Goal: Task Accomplishment & Management: Manage account settings

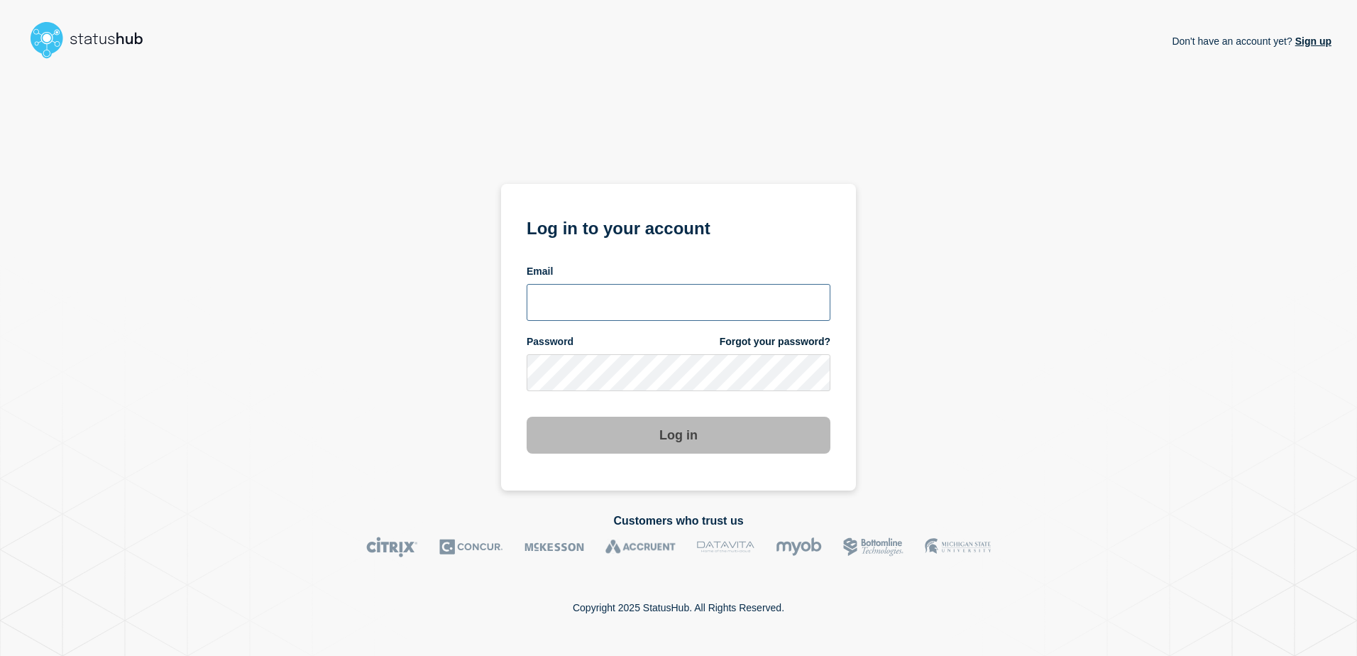
type input "[PERSON_NAME][EMAIL_ADDRESS][DOMAIN_NAME]"
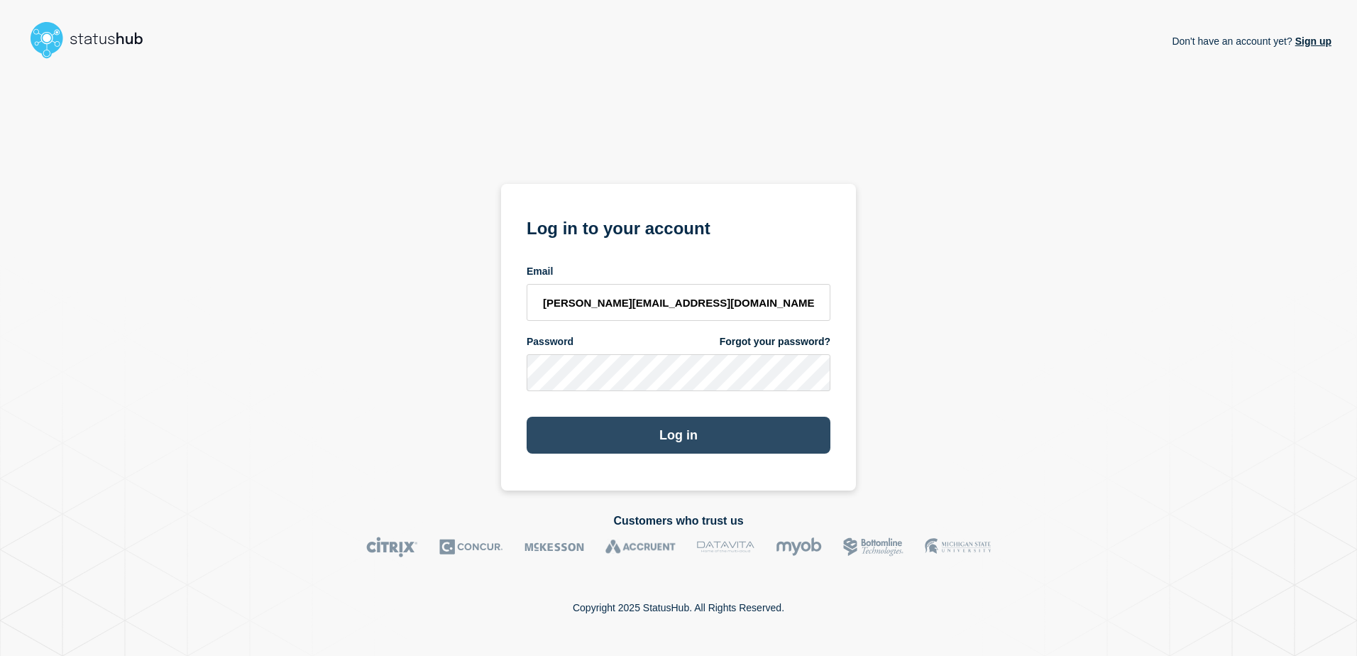
click at [703, 319] on button "Log in" at bounding box center [679, 435] width 304 height 37
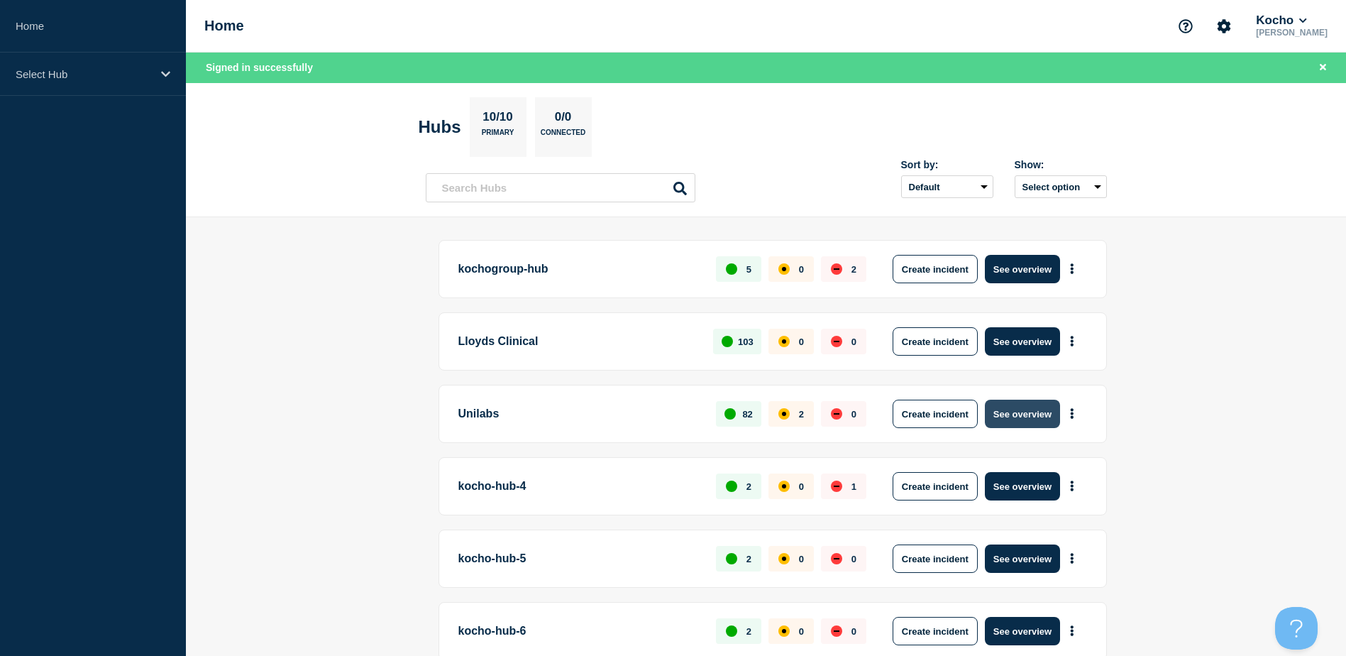
click at [1015, 420] on button "See overview" at bounding box center [1022, 413] width 75 height 28
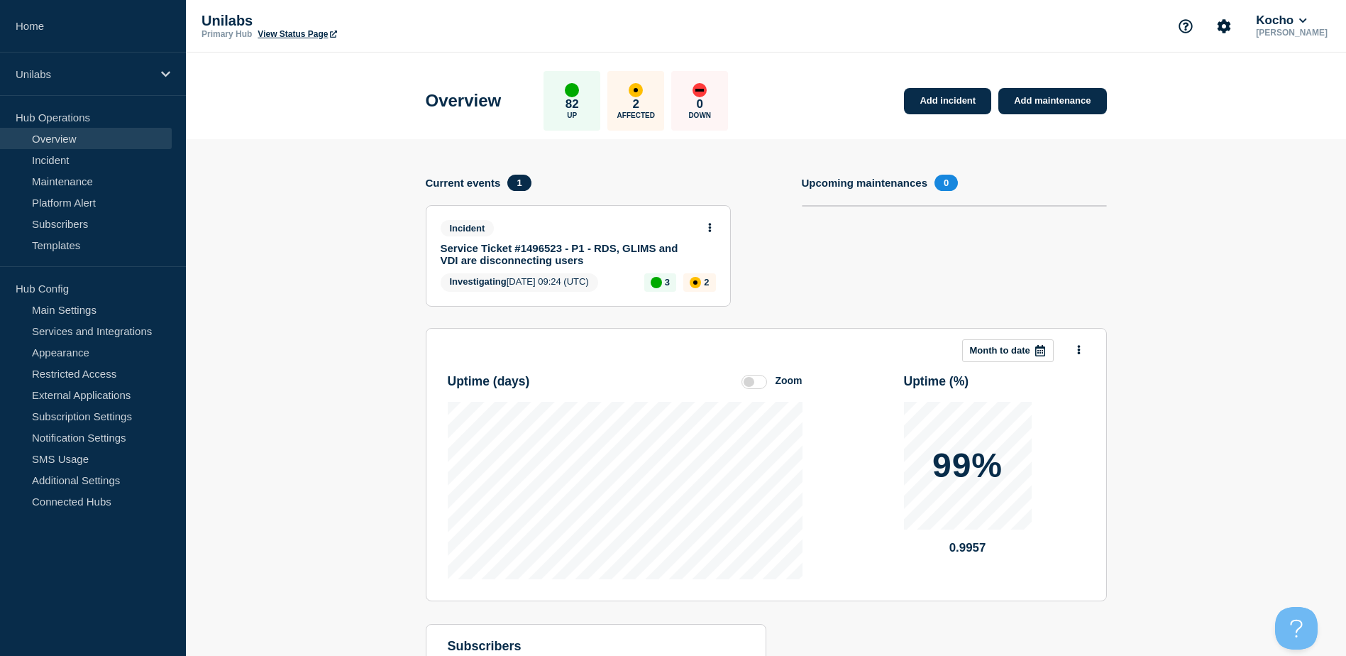
click at [578, 255] on link "Service Ticket #1496523 - P1 - RDS, GLIMS and VDI are disconnecting users" at bounding box center [569, 254] width 256 height 24
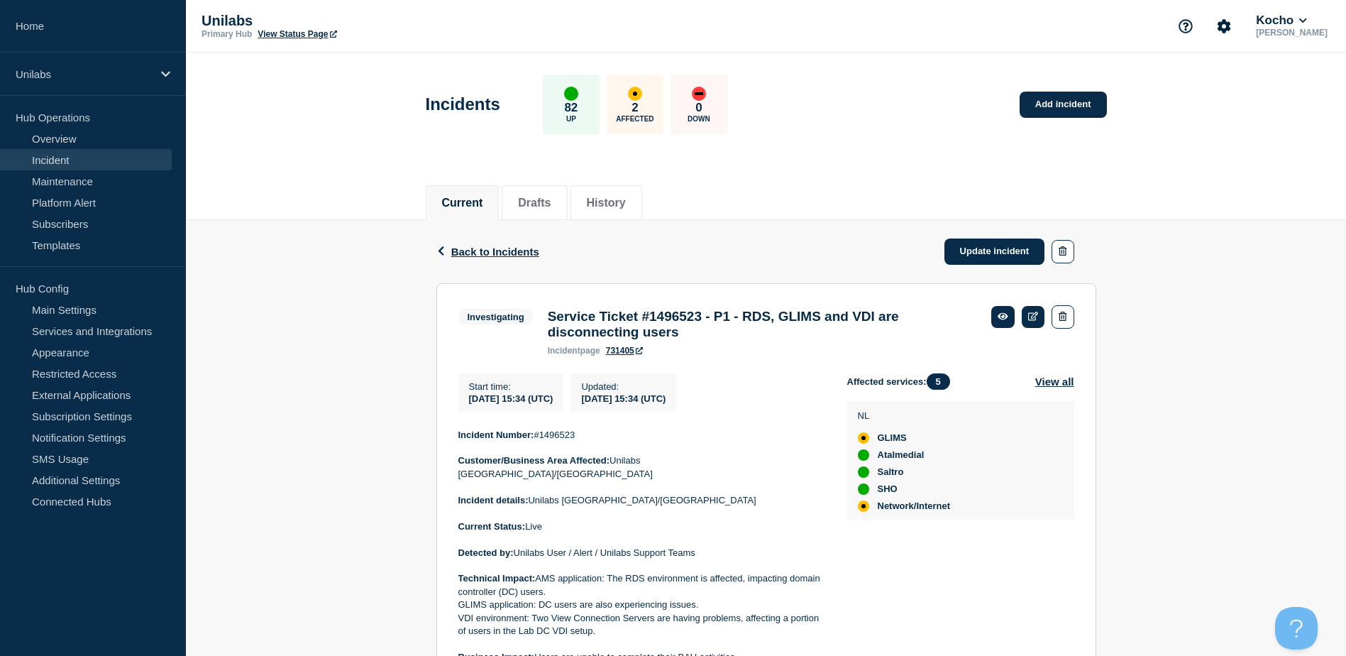
click at [336, 30] on link "View Status Page" at bounding box center [297, 34] width 79 height 10
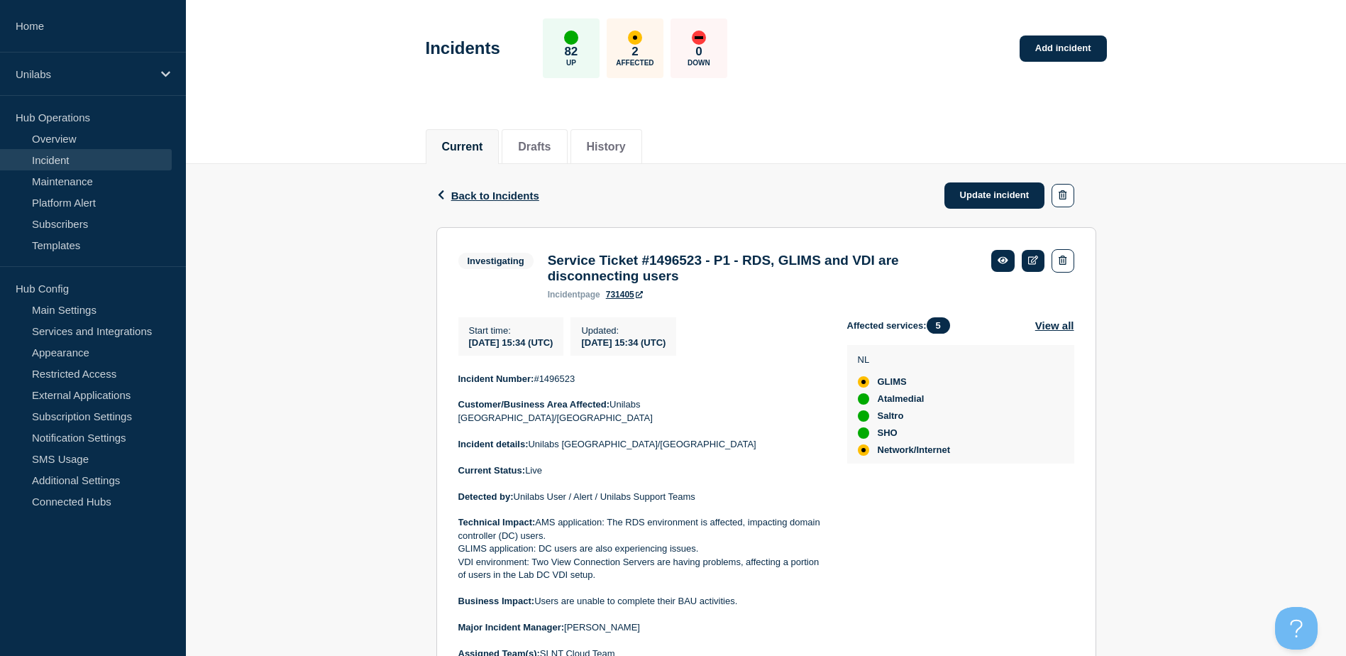
scroll to position [213, 0]
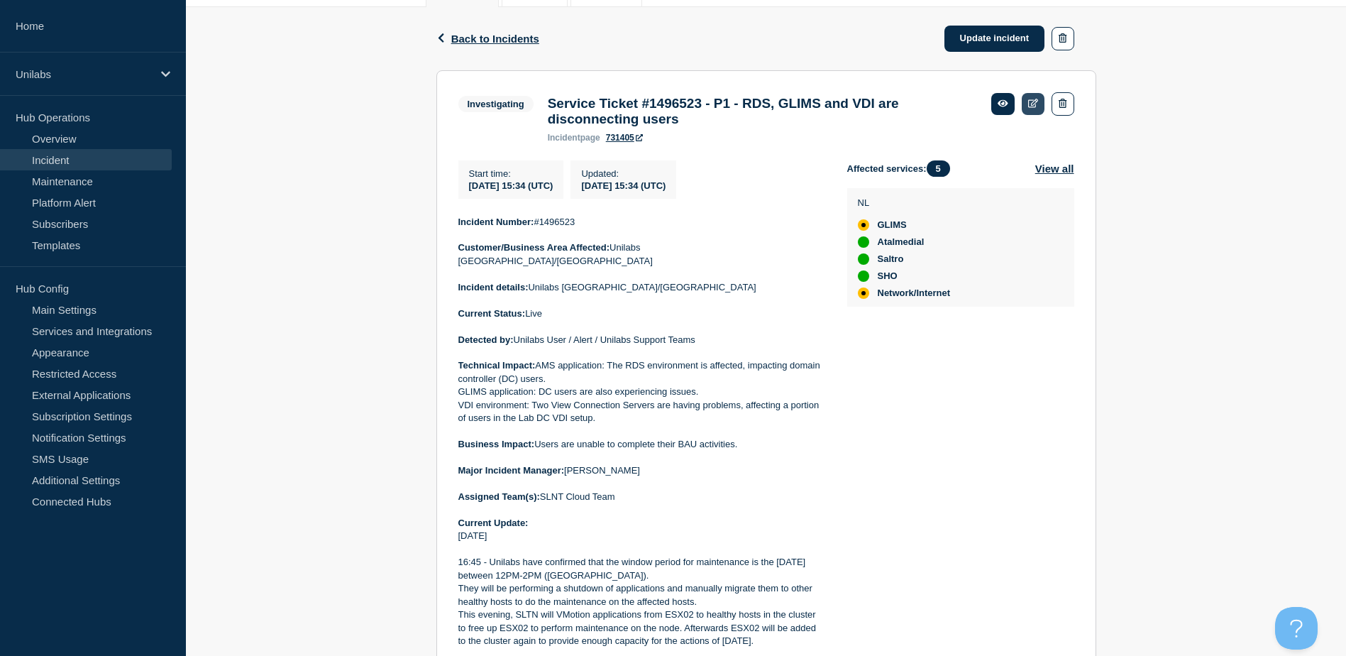
click at [1038, 103] on icon at bounding box center [1033, 103] width 11 height 9
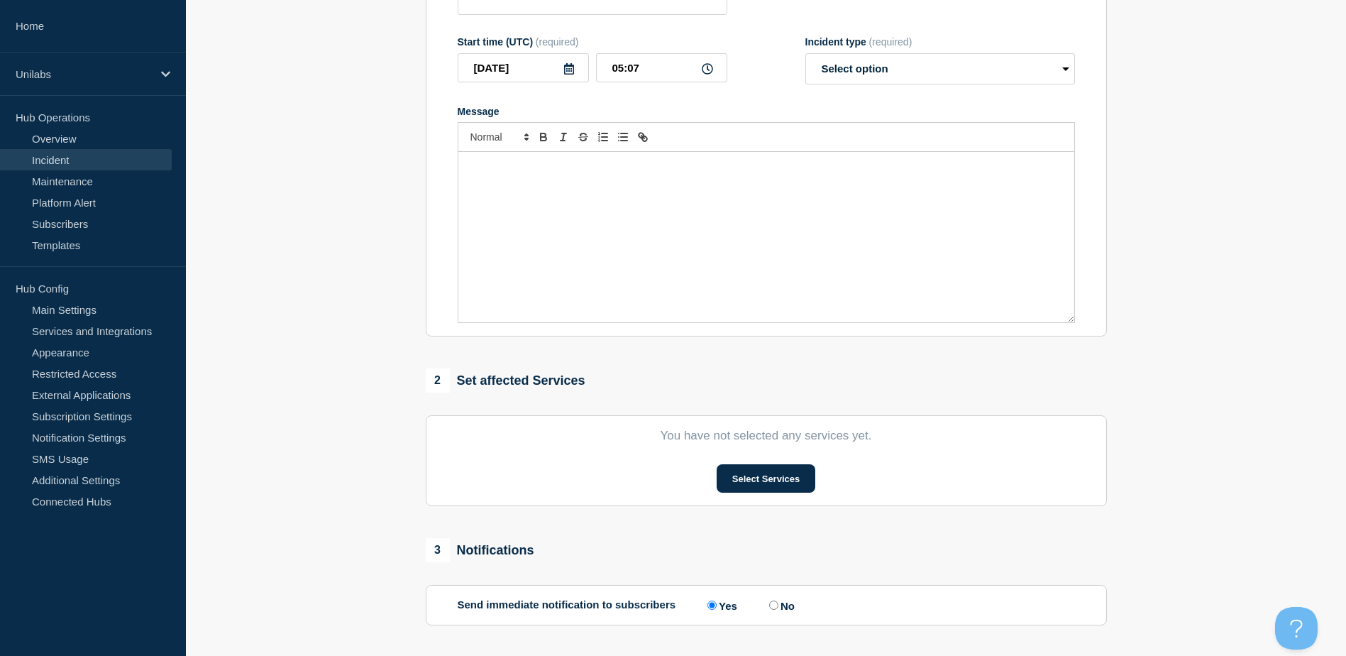
type input "Service Ticket #1496523 - P1 - RDS, GLIMS and VDI are disconnecting users"
type input "2025-10-10"
type input "15:34"
select select "investigating"
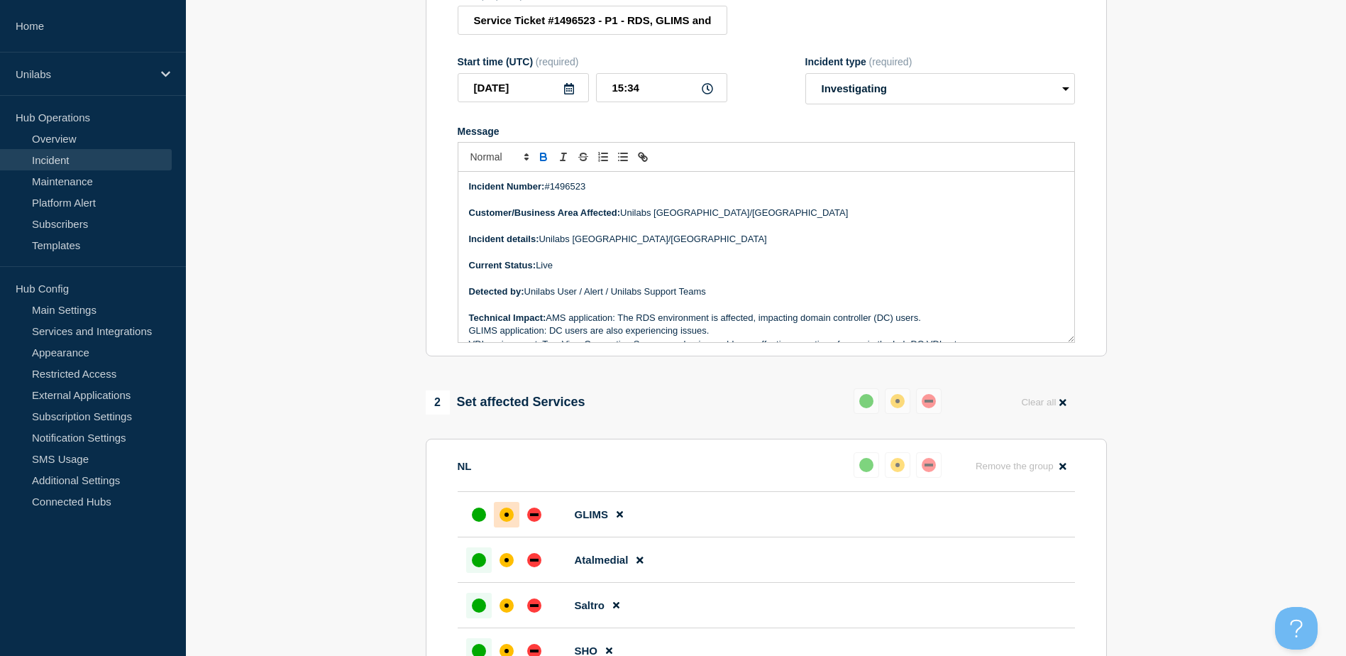
click at [571, 280] on p "Message" at bounding box center [766, 278] width 595 height 13
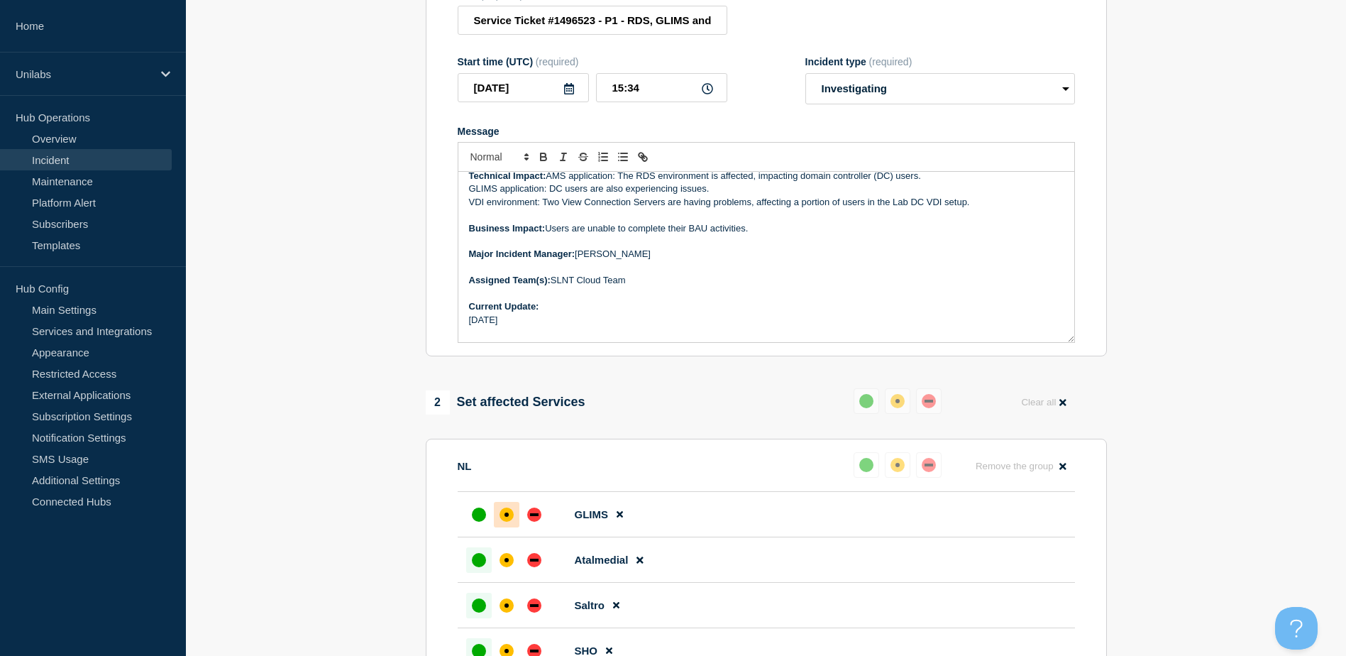
scroll to position [213, 0]
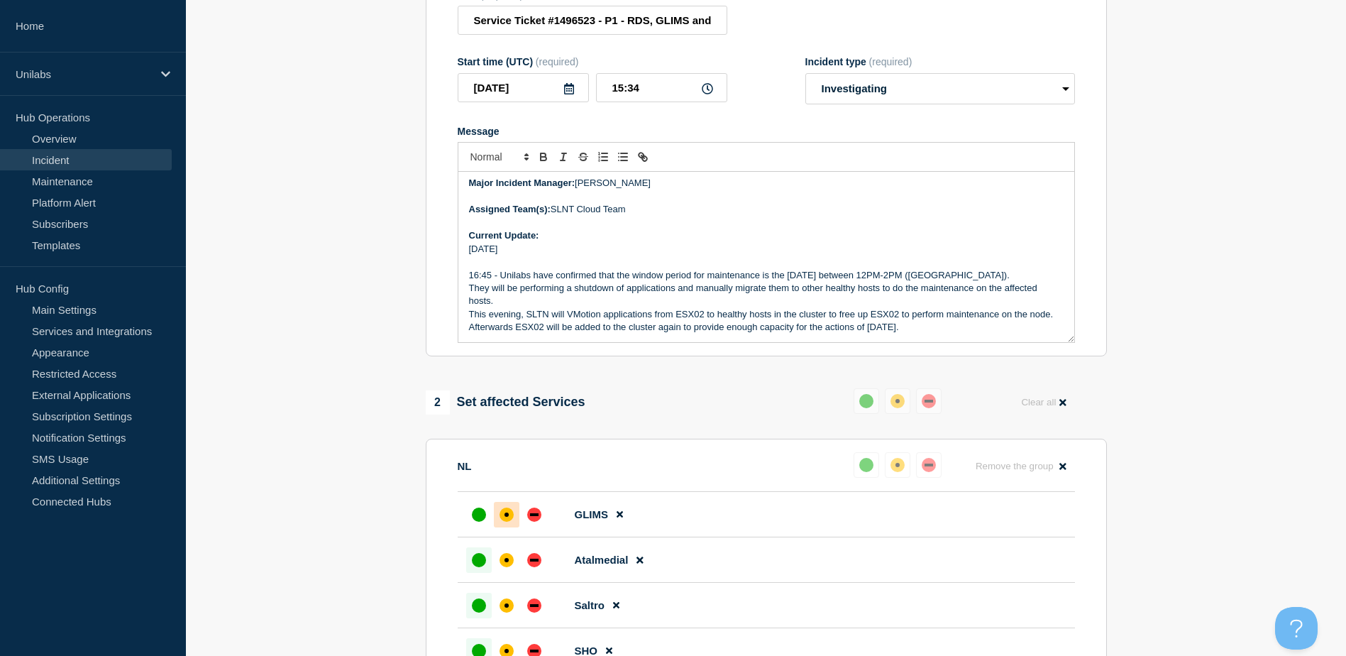
click at [534, 241] on strong "Current Update:" at bounding box center [504, 235] width 70 height 11
click at [557, 238] on strong "Current Update (UK TIMEZONE):" at bounding box center [540, 235] width 143 height 11
click at [705, 229] on p "Message" at bounding box center [766, 222] width 595 height 13
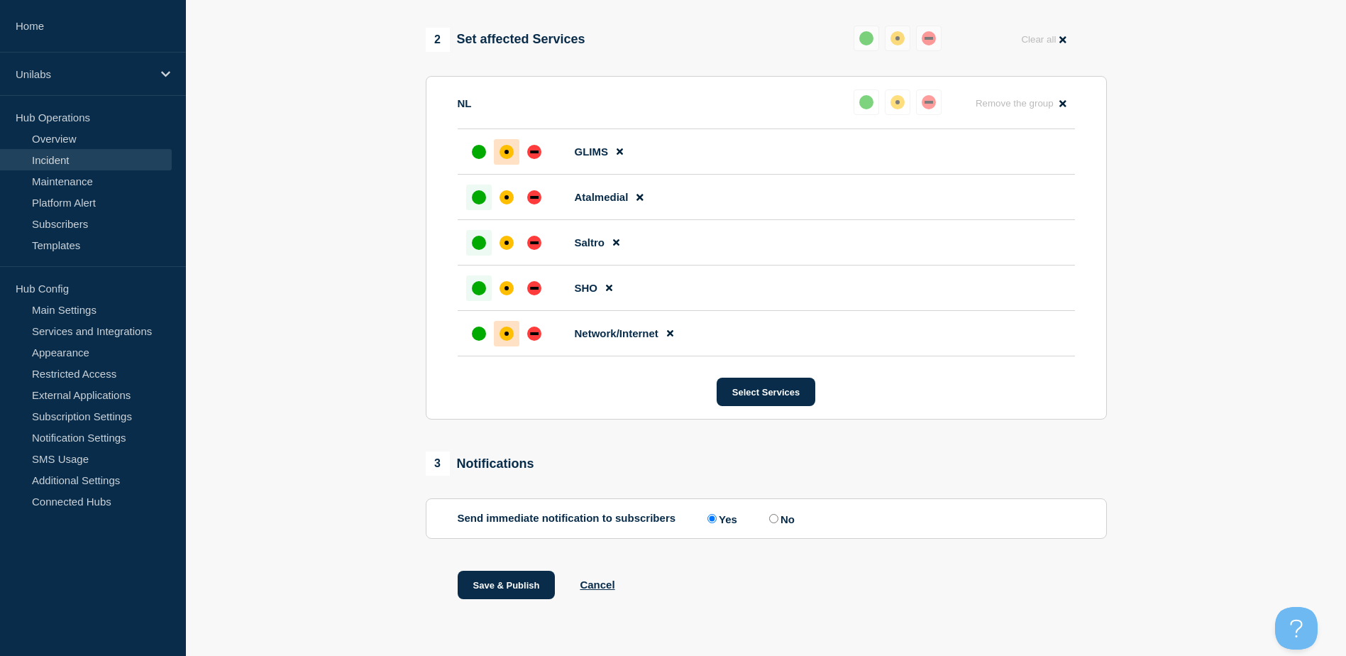
scroll to position [583, 0]
click at [781, 515] on label "No" at bounding box center [780, 518] width 29 height 13
click at [778, 515] on input "No" at bounding box center [773, 518] width 9 height 9
radio input "true"
radio input "false"
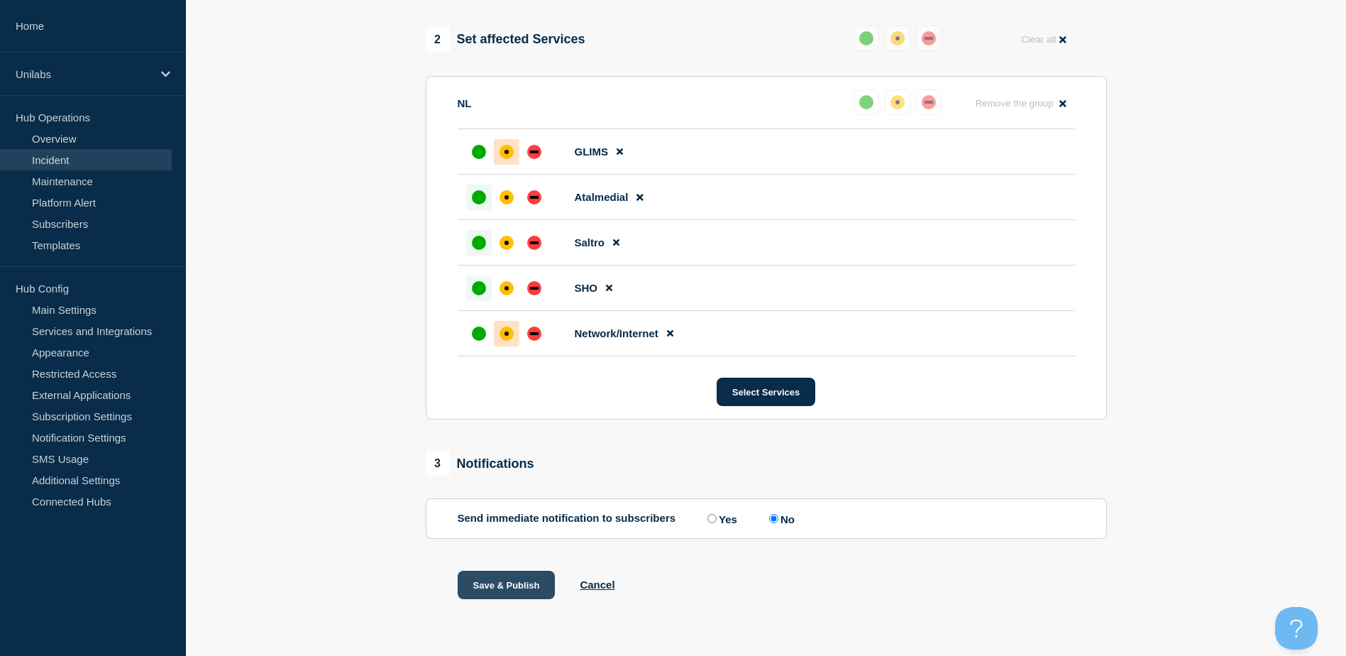
click at [495, 584] on button "Save & Publish" at bounding box center [507, 585] width 98 height 28
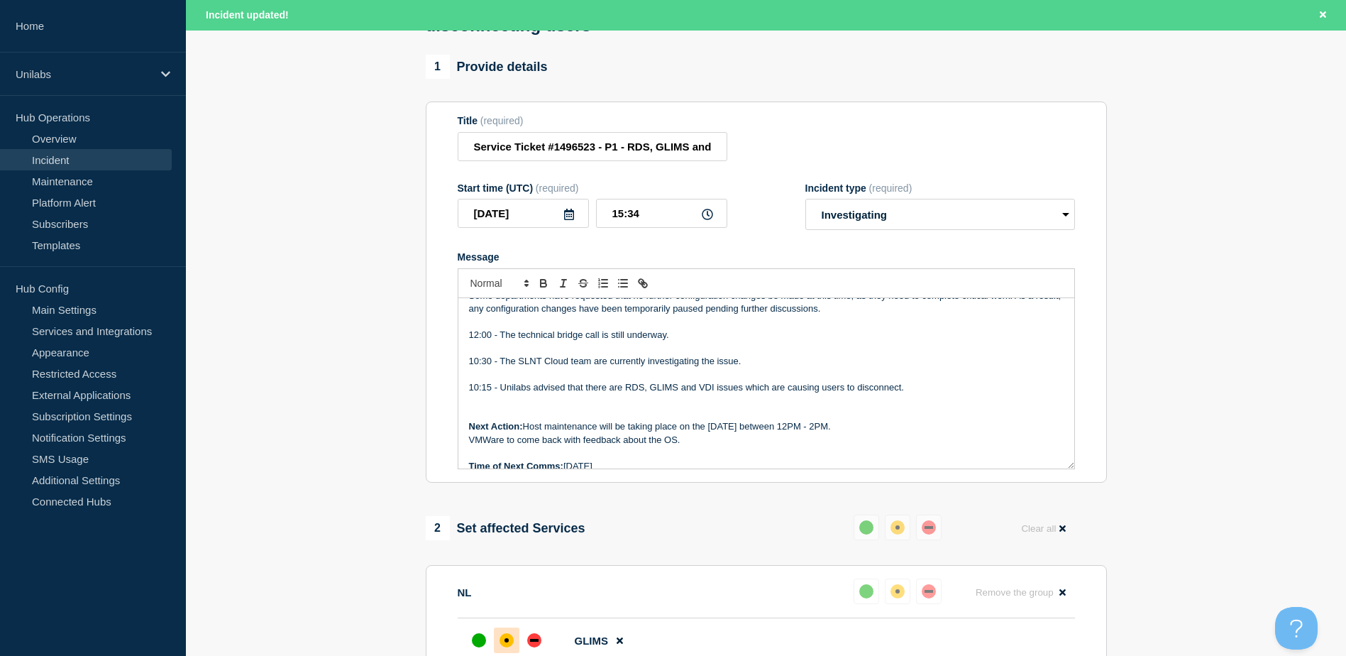
scroll to position [116, 0]
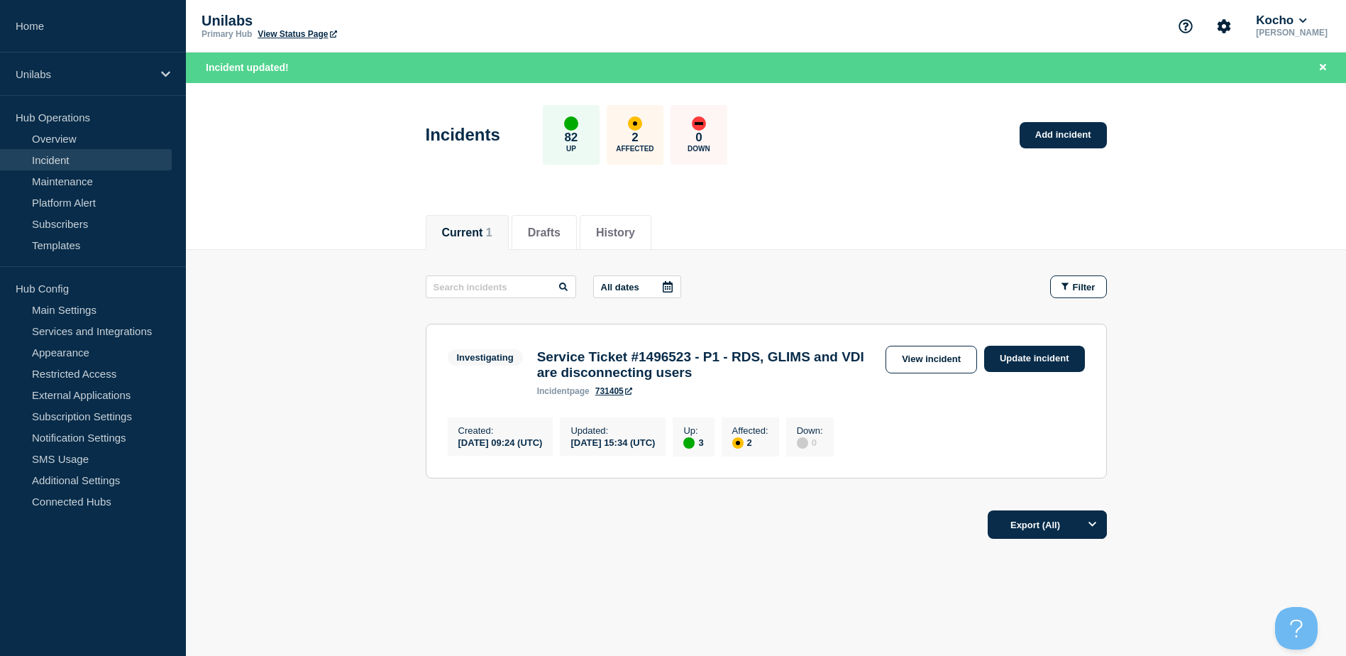
click at [307, 367] on main "All dates Filter Investigating 3 Up 2 Affected Service Ticket #1496523 - P1 - R…" at bounding box center [766, 375] width 1160 height 250
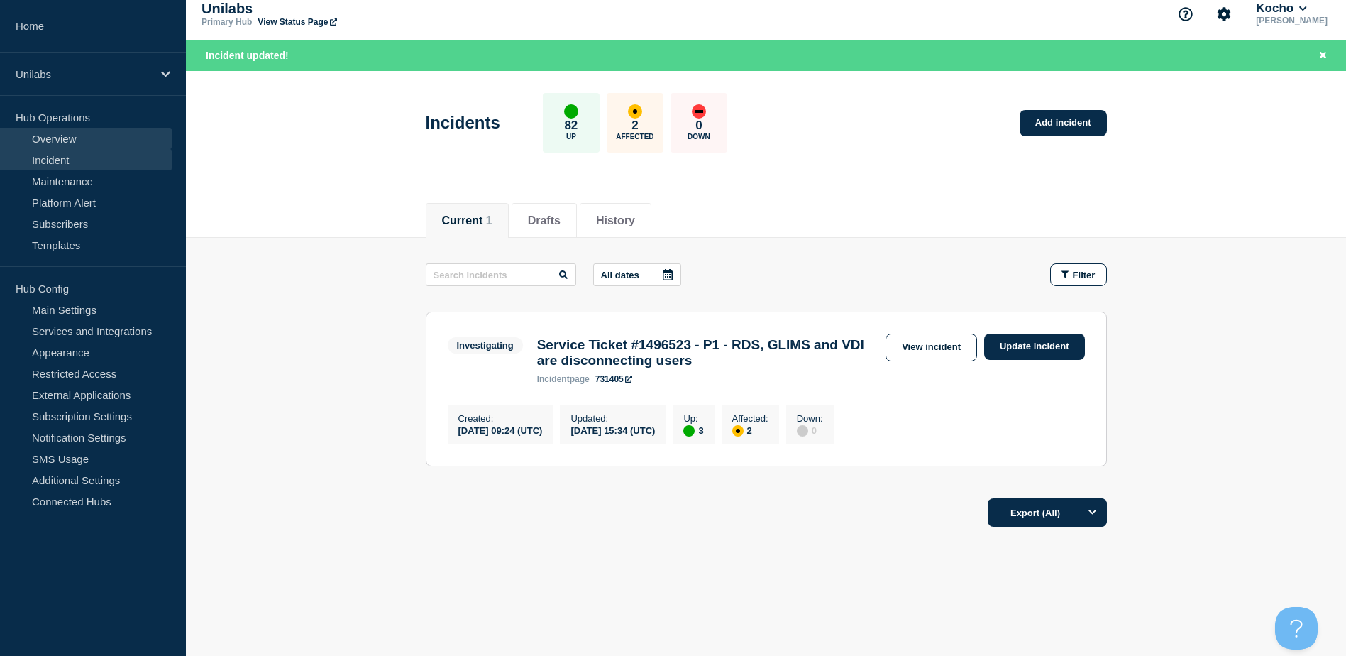
click at [92, 138] on link "Overview" at bounding box center [86, 138] width 172 height 21
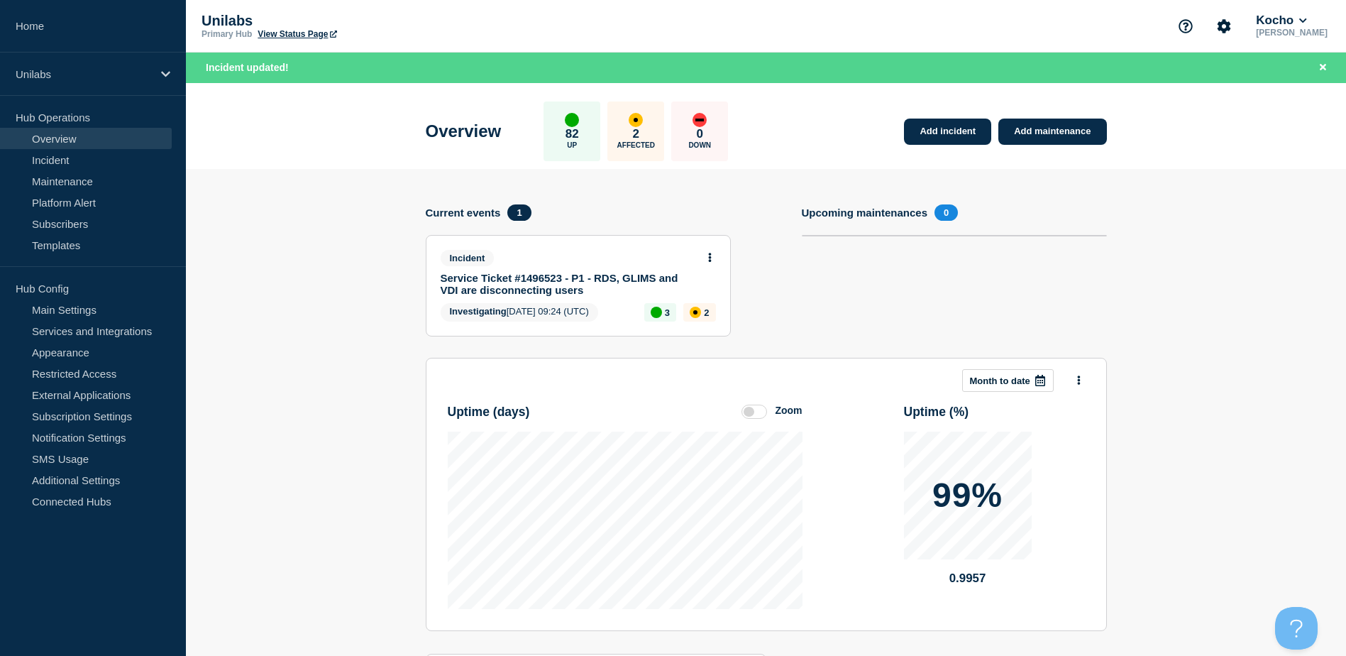
click at [519, 260] on div "Incident" at bounding box center [572, 258] width 263 height 16
click at [514, 283] on link "Service Ticket #1496523 - P1 - RDS, GLIMS and VDI are disconnecting users" at bounding box center [569, 284] width 256 height 24
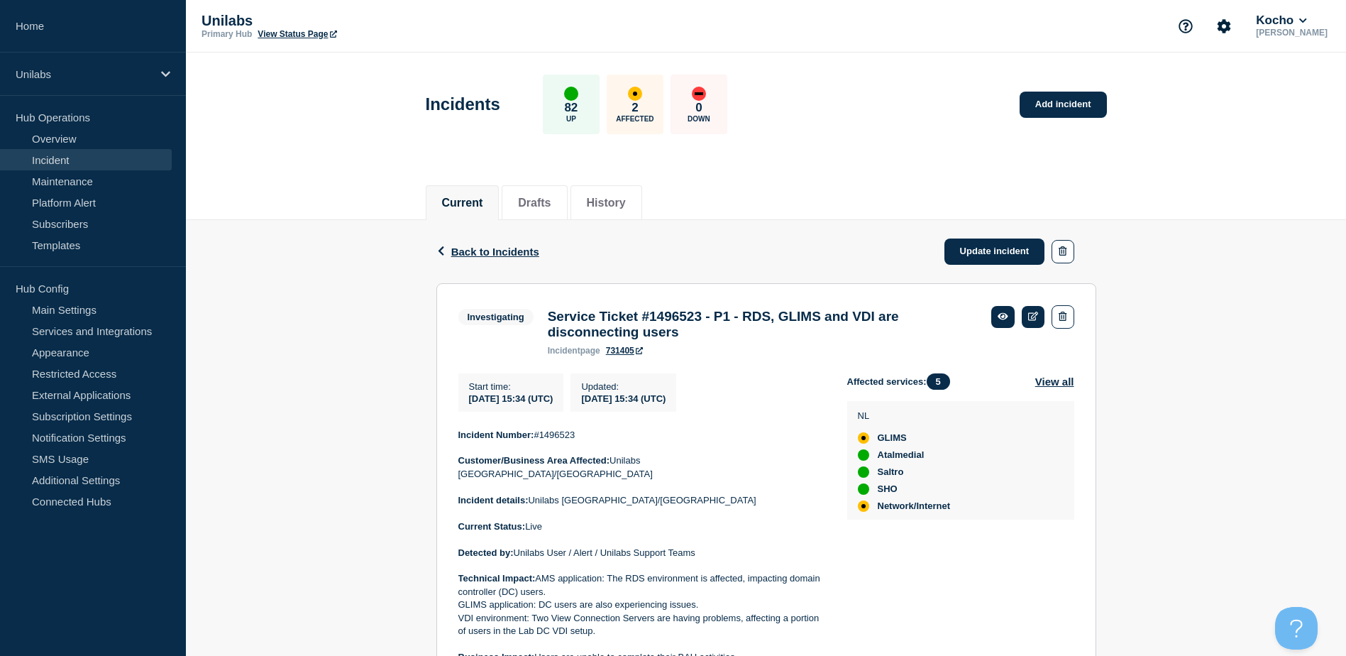
click at [294, 34] on link "View Status Page" at bounding box center [297, 34] width 79 height 10
